Goal: Check status: Check status

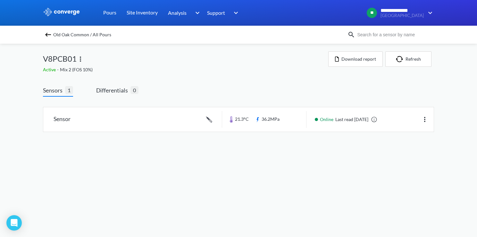
click at [67, 14] on img at bounding box center [61, 12] width 37 height 8
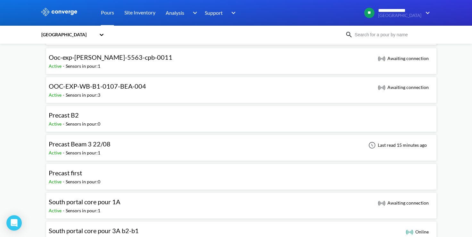
scroll to position [417, 0]
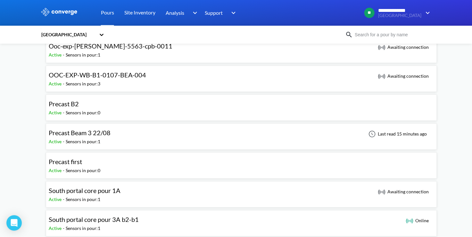
click at [170, 130] on div "Precast Beam 3 22/08 Active - Sensors in pour: 1 Last read 15 minutes ago" at bounding box center [241, 136] width 385 height 21
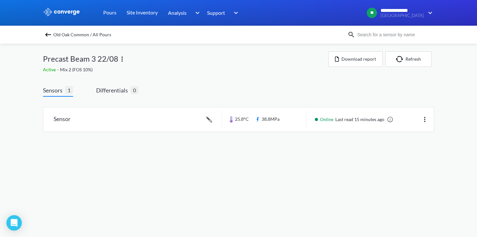
click at [51, 34] on img at bounding box center [48, 35] width 8 height 8
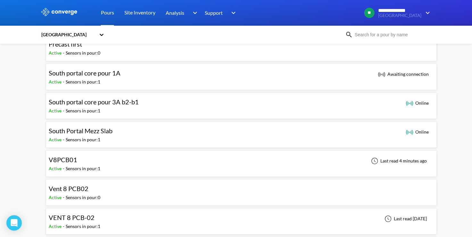
scroll to position [545, 0]
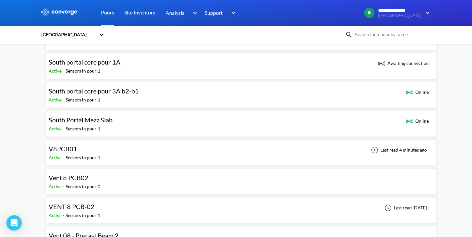
click at [182, 147] on div "V8PCB01 Active - Sensors in pour: 1 Last read 4 minutes ago" at bounding box center [241, 152] width 385 height 21
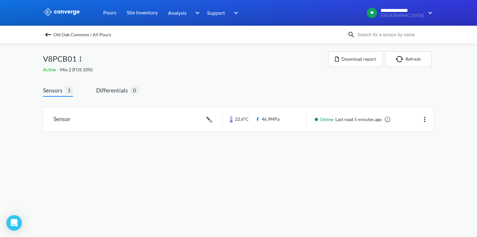
click at [49, 36] on img at bounding box center [48, 35] width 8 height 8
